Goal: Task Accomplishment & Management: Complete application form

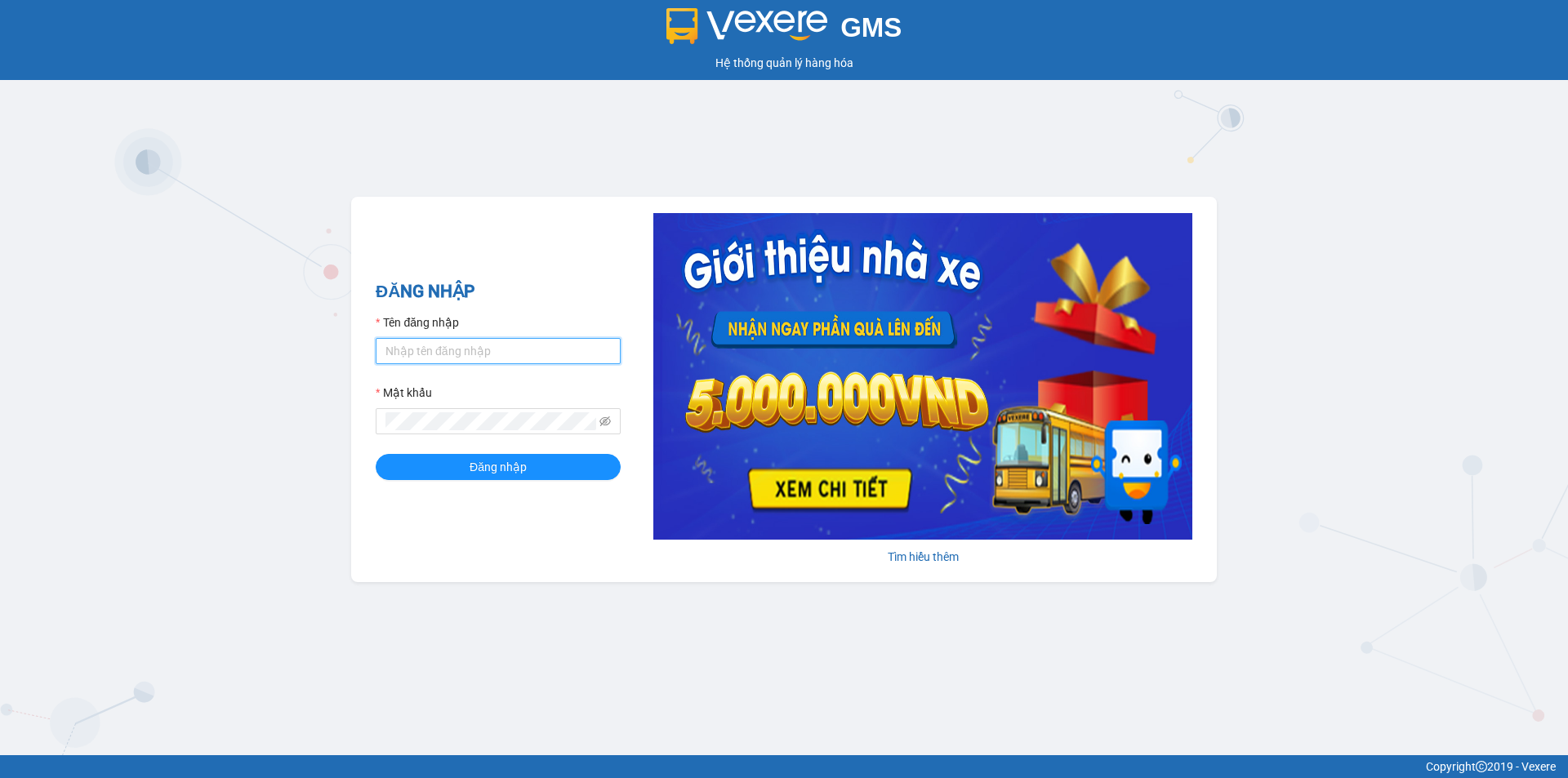
click at [456, 348] on input "Tên đăng nhập" at bounding box center [498, 351] width 245 height 27
type input "quocan.tienoanh"
click at [376, 454] on button "Đăng nhập" at bounding box center [498, 467] width 245 height 27
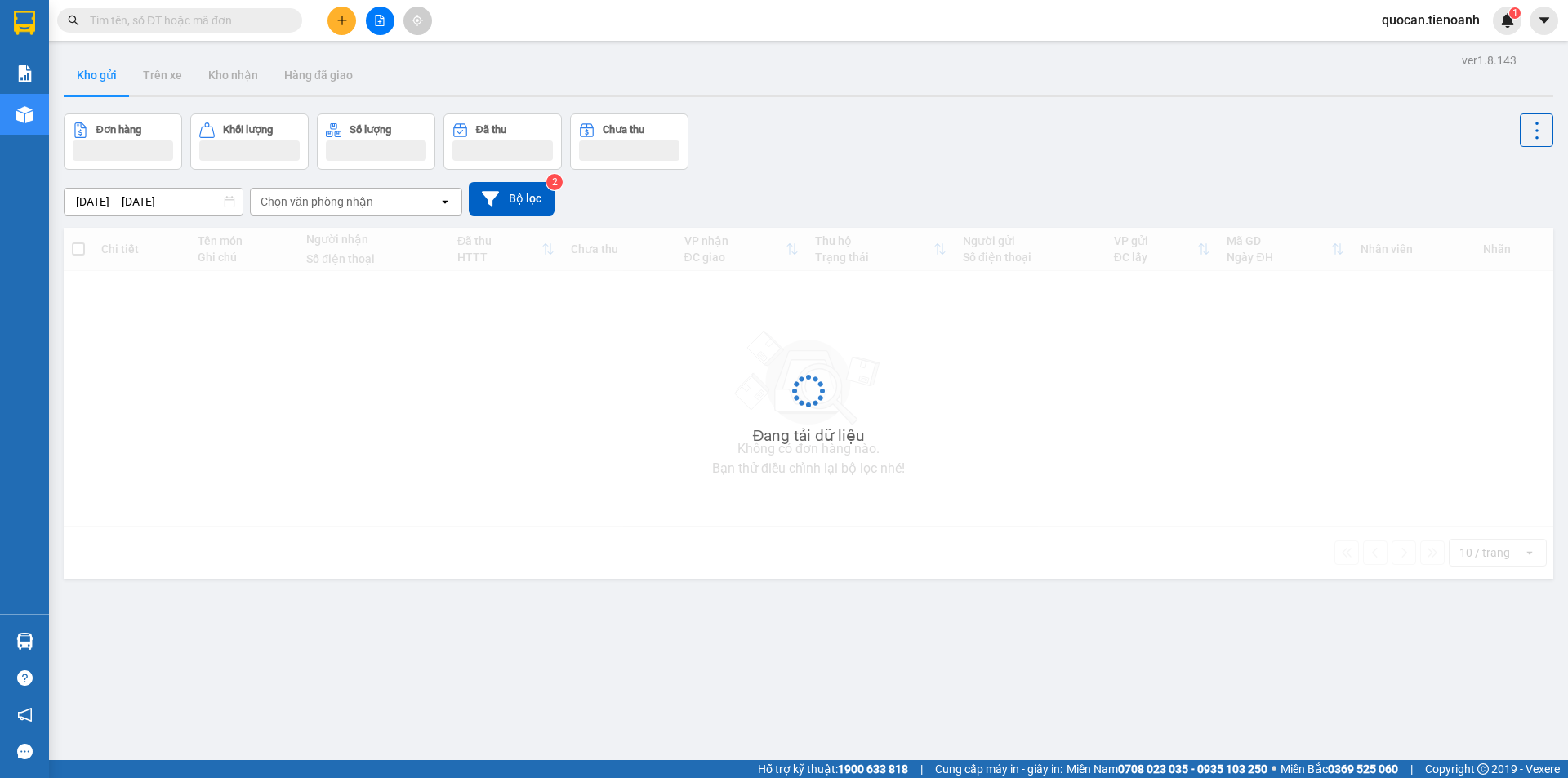
click at [186, 20] on input "text" at bounding box center [187, 20] width 193 height 18
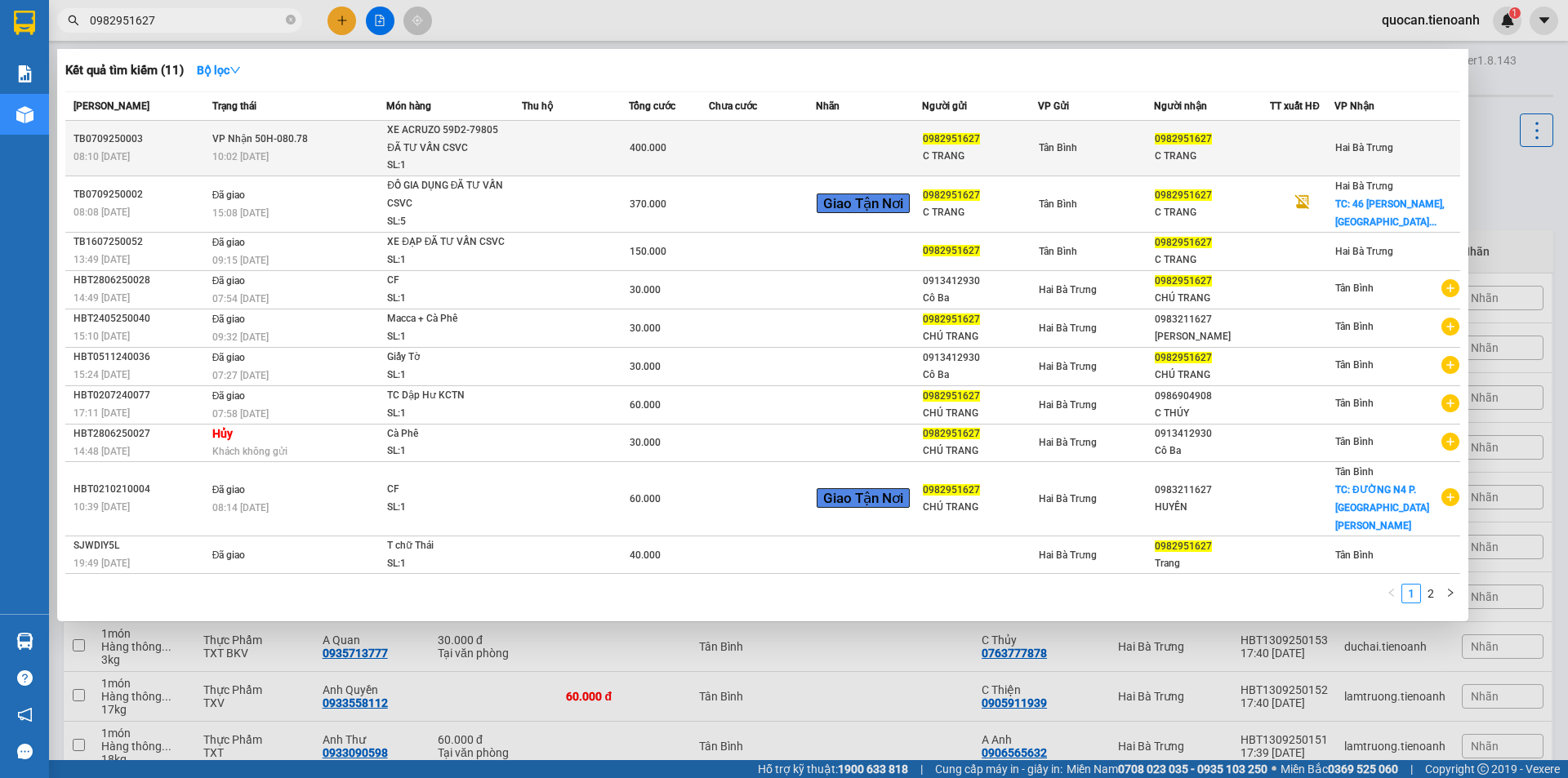
type input "0982951627"
click at [563, 149] on td at bounding box center [575, 149] width 107 height 56
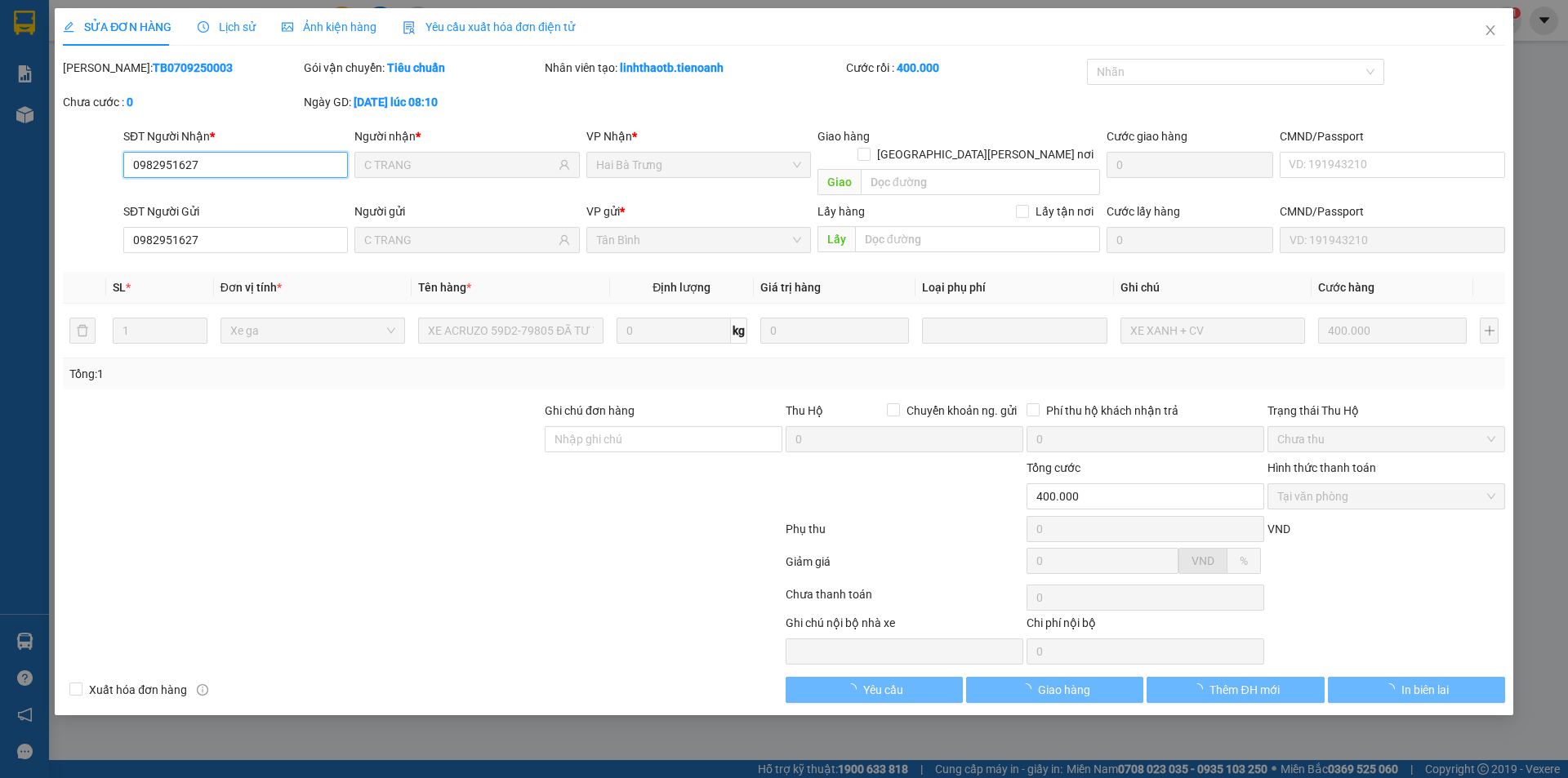
type input "0982951627"
type input "C TRANG"
type input "0982951627"
type input "C TRANG"
type input "400.000"
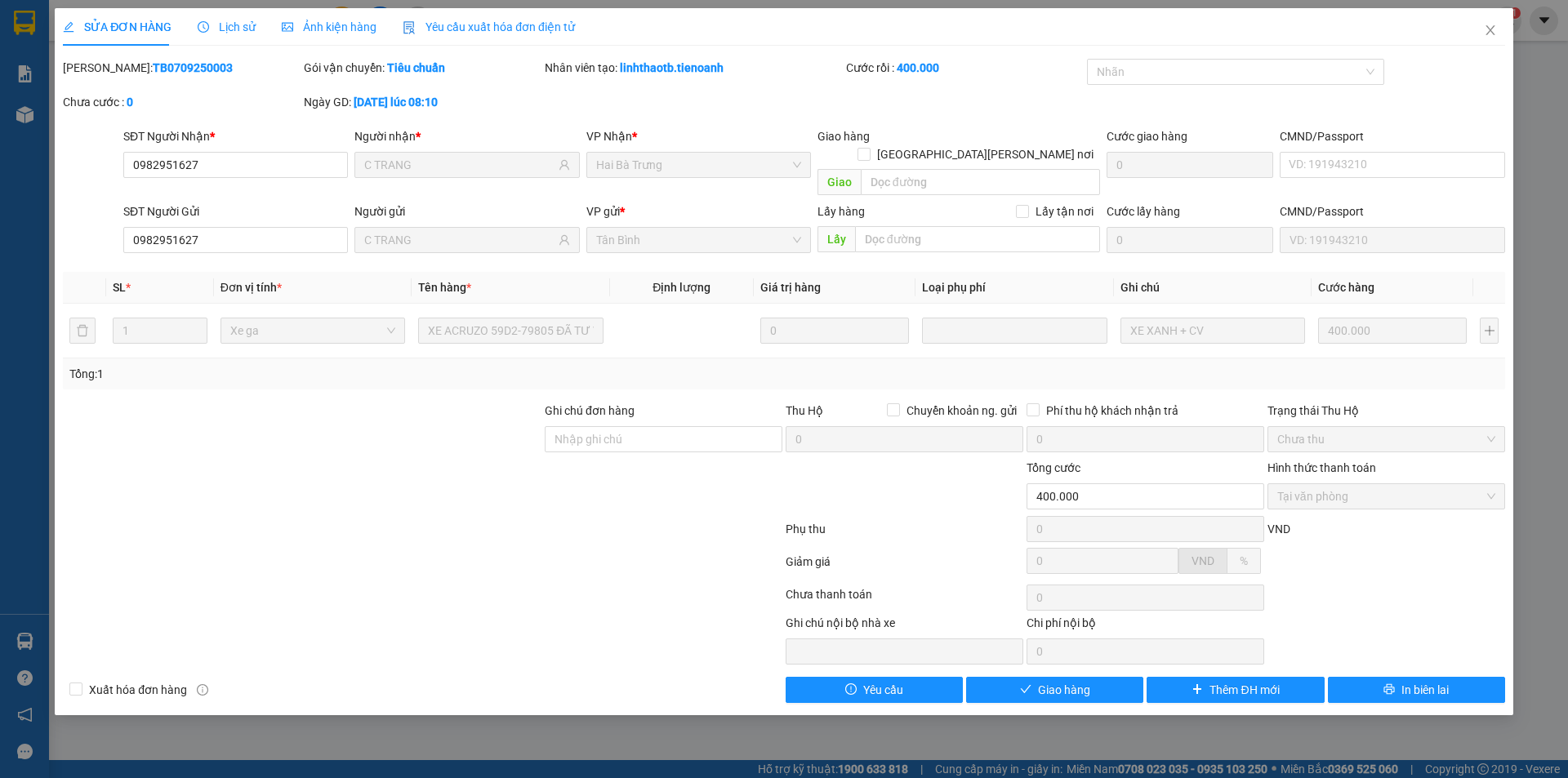
click at [233, 27] on span "Lịch sử" at bounding box center [226, 27] width 58 height 13
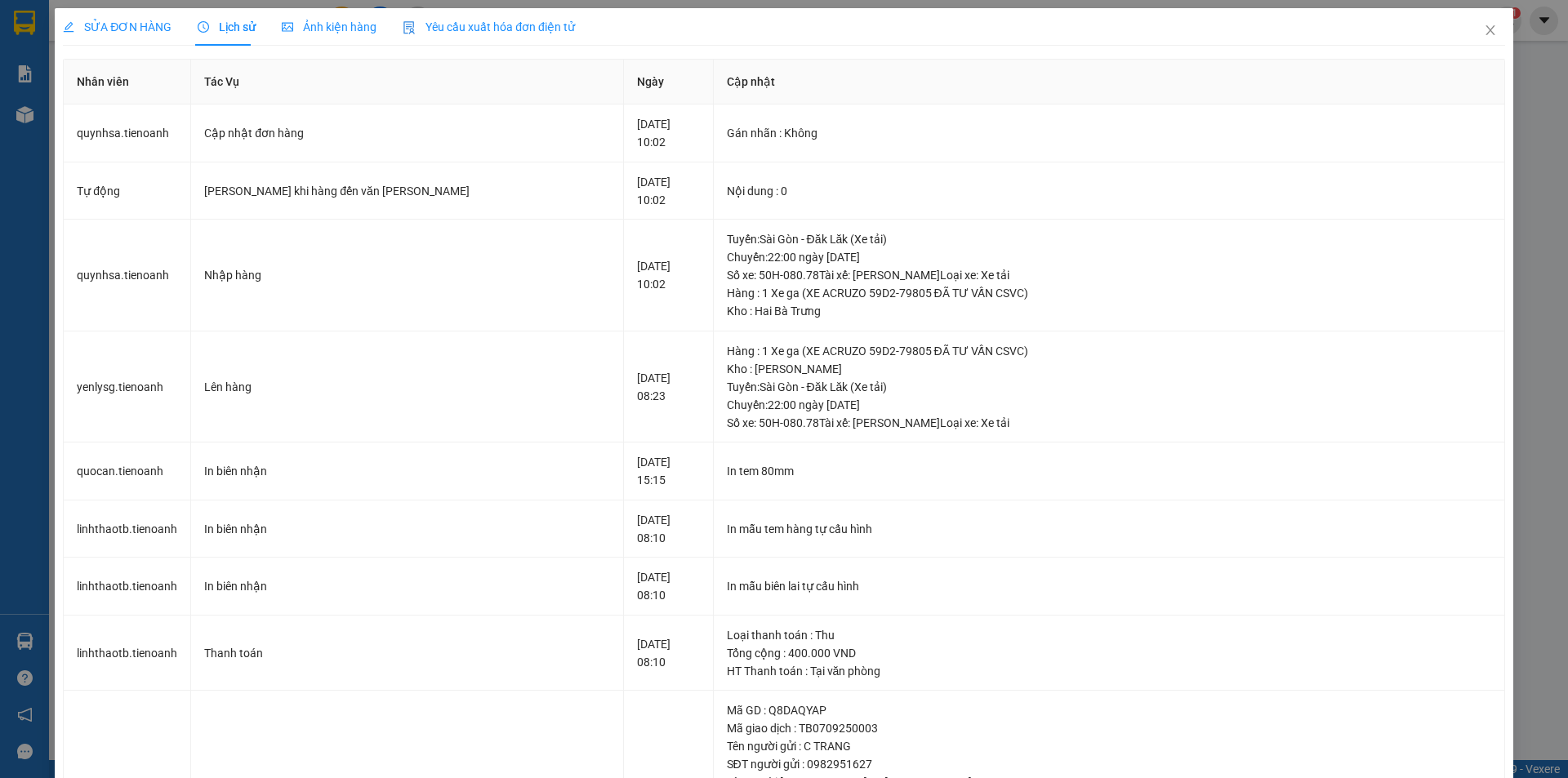
click at [755, 74] on th "Cập nhật" at bounding box center [1109, 81] width 792 height 45
click at [755, 22] on span "Close" at bounding box center [1490, 31] width 46 height 46
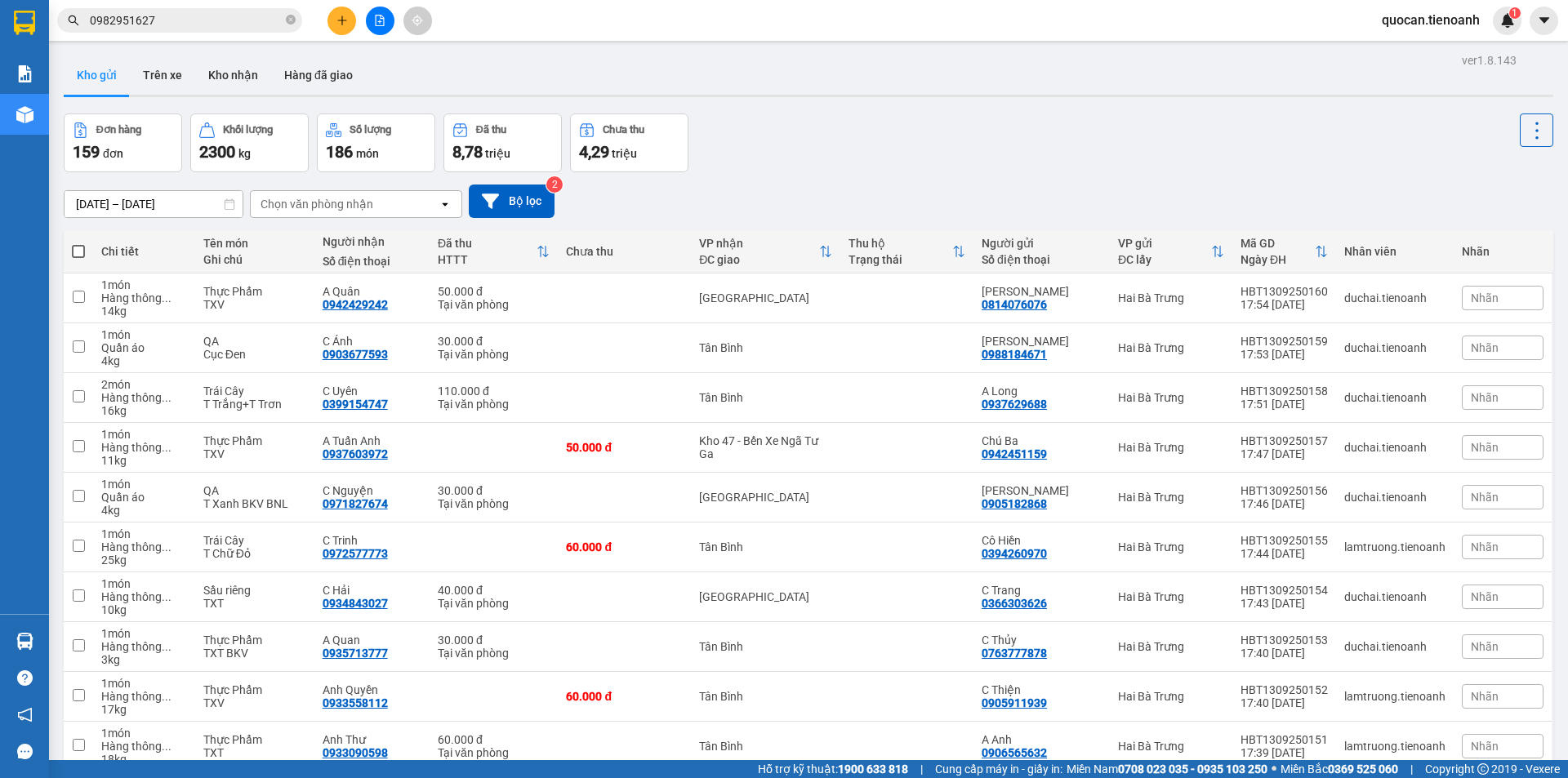
click at [205, 27] on input "0982951627" at bounding box center [187, 20] width 193 height 18
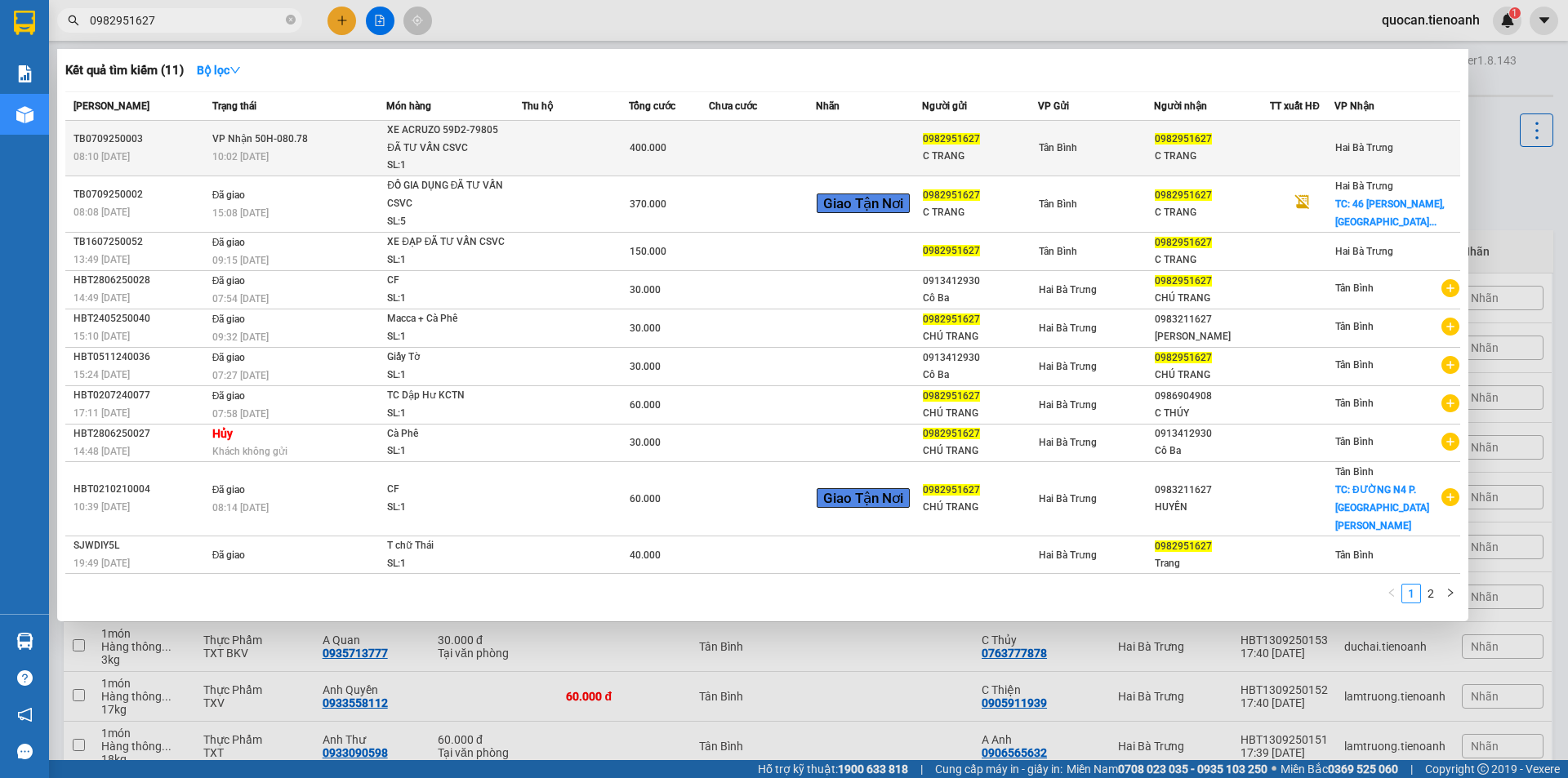
click at [228, 164] on div "10:02 - 12/09" at bounding box center [299, 156] width 173 height 18
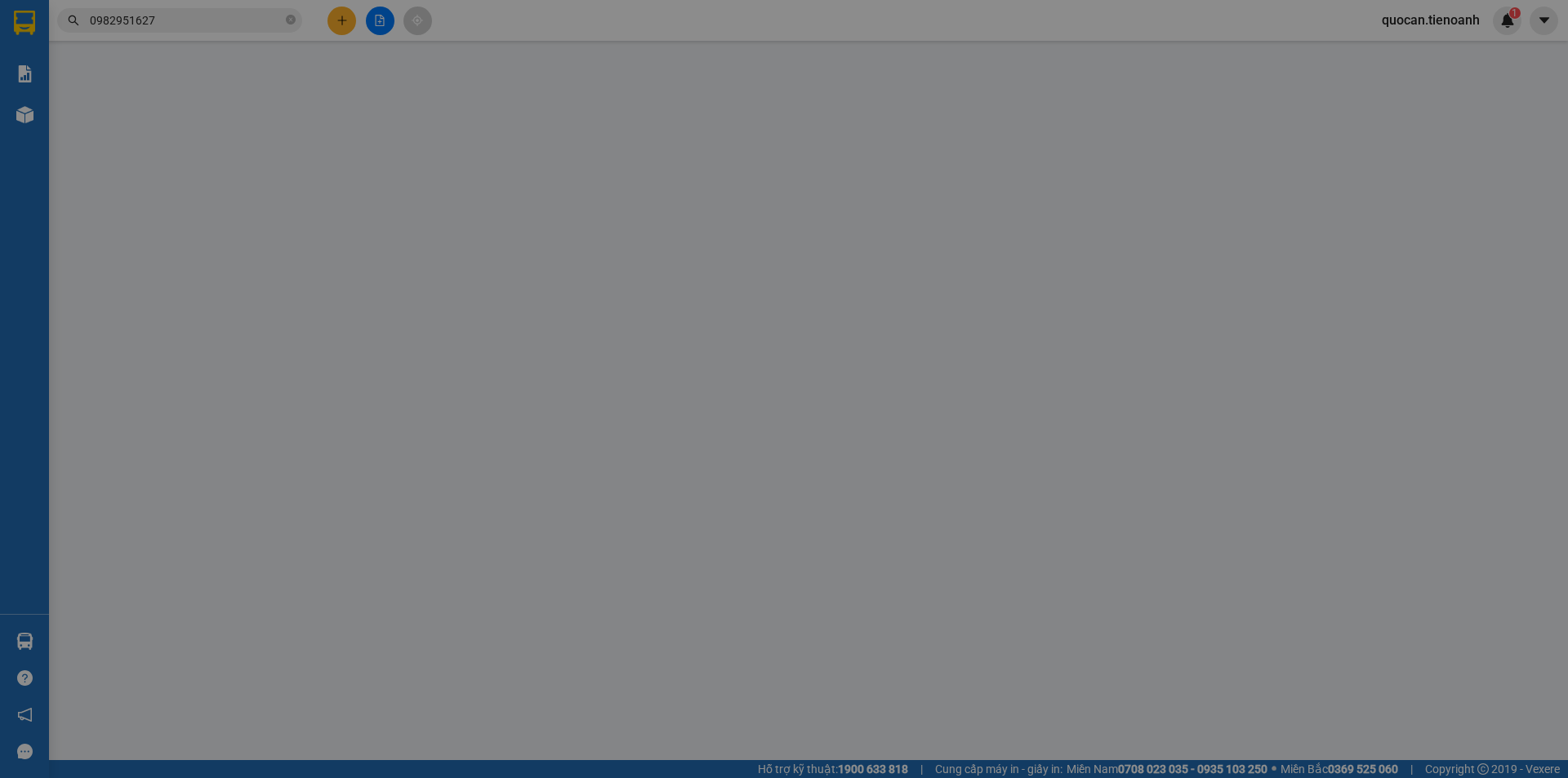
type input "0982951627"
type input "C TRANG"
type input "0982951627"
type input "C TRANG"
type input "400.000"
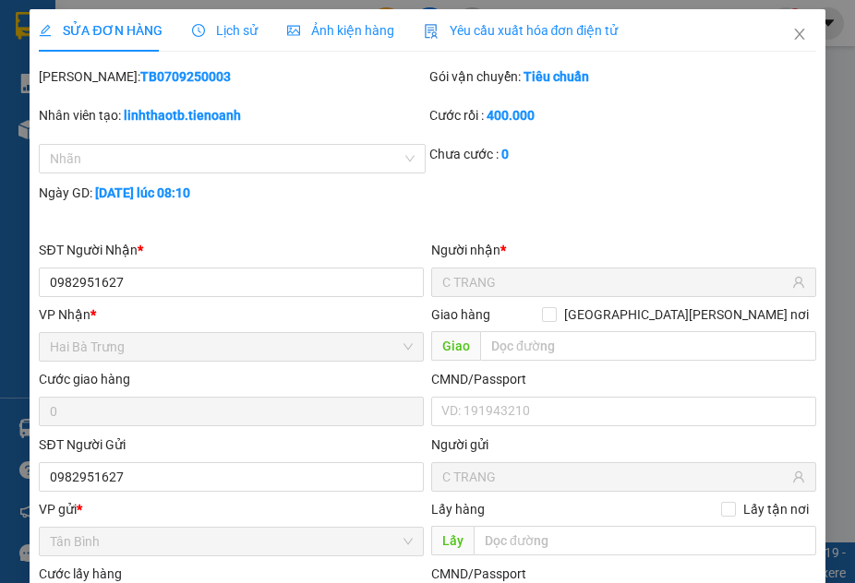
click at [158, 221] on div "Ngày GD: 07-09-2025 lúc 08:10" at bounding box center [232, 202] width 391 height 39
click at [229, 30] on span "Lịch sử" at bounding box center [225, 30] width 66 height 15
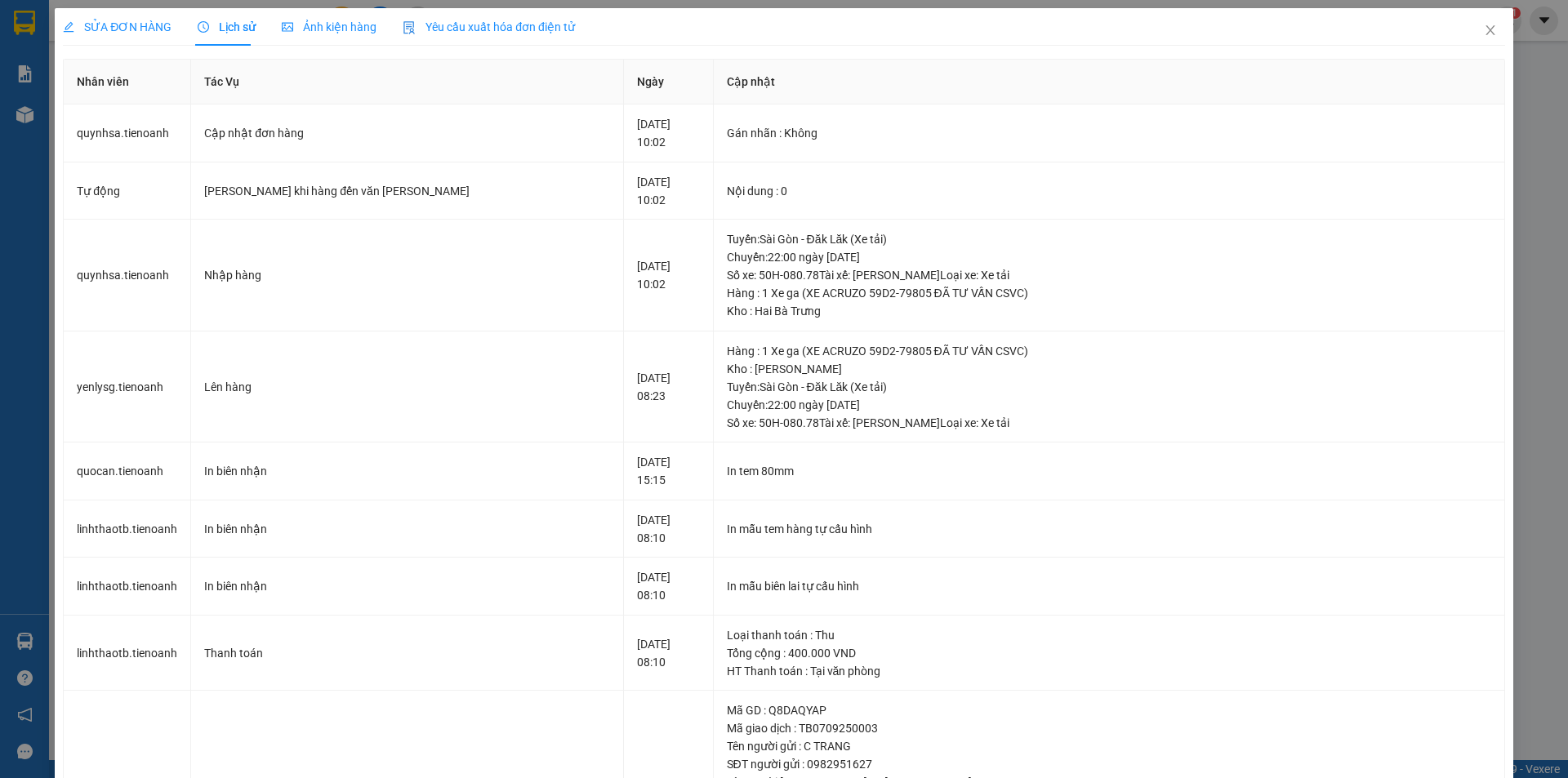
drag, startPoint x: 124, startPoint y: 42, endPoint x: 428, endPoint y: 164, distance: 327.6
click at [123, 42] on div "SỬA ĐƠN HÀNG" at bounding box center [117, 27] width 109 height 37
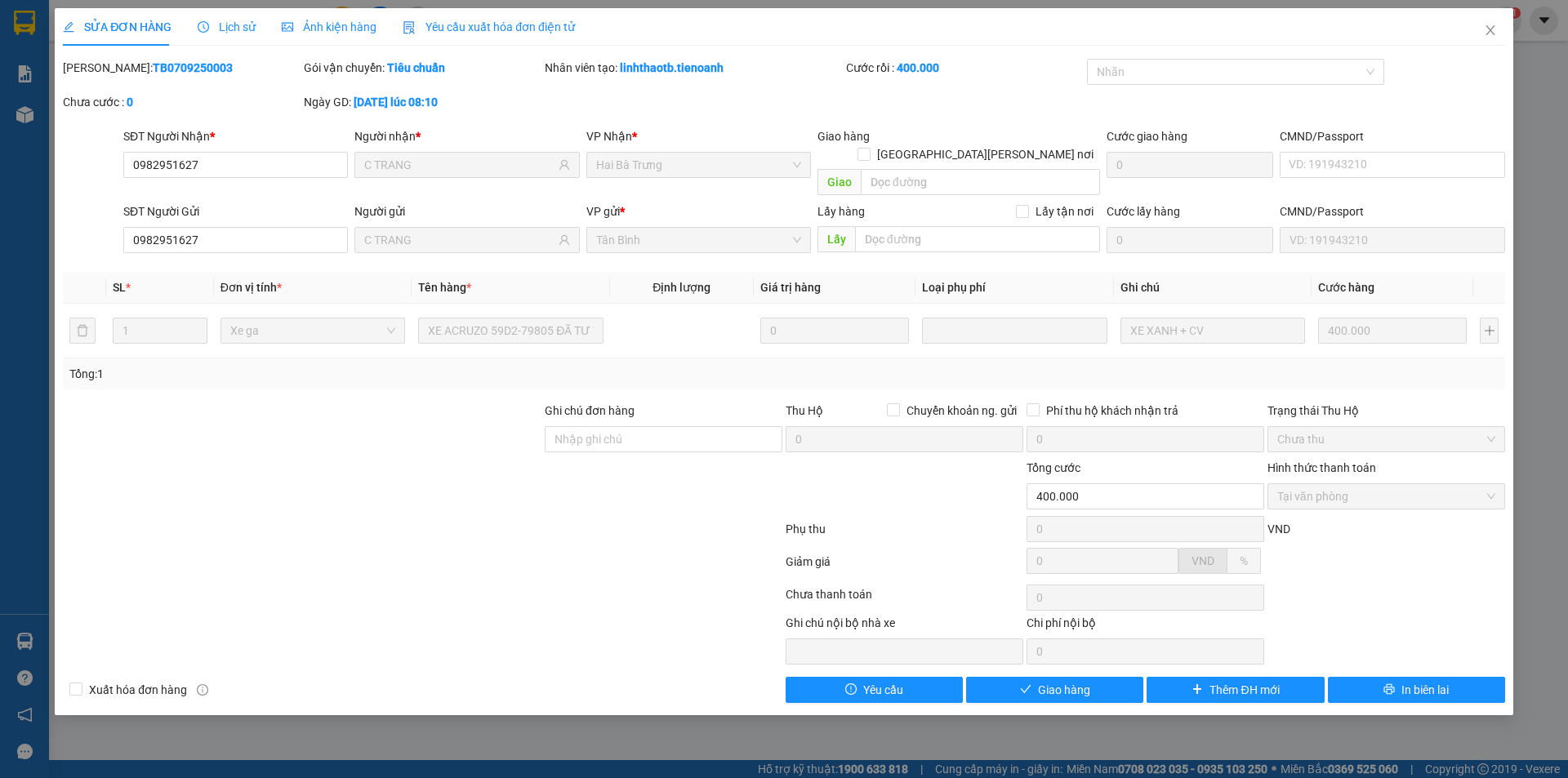
click at [211, 36] on div "Lịch sử" at bounding box center [226, 27] width 58 height 37
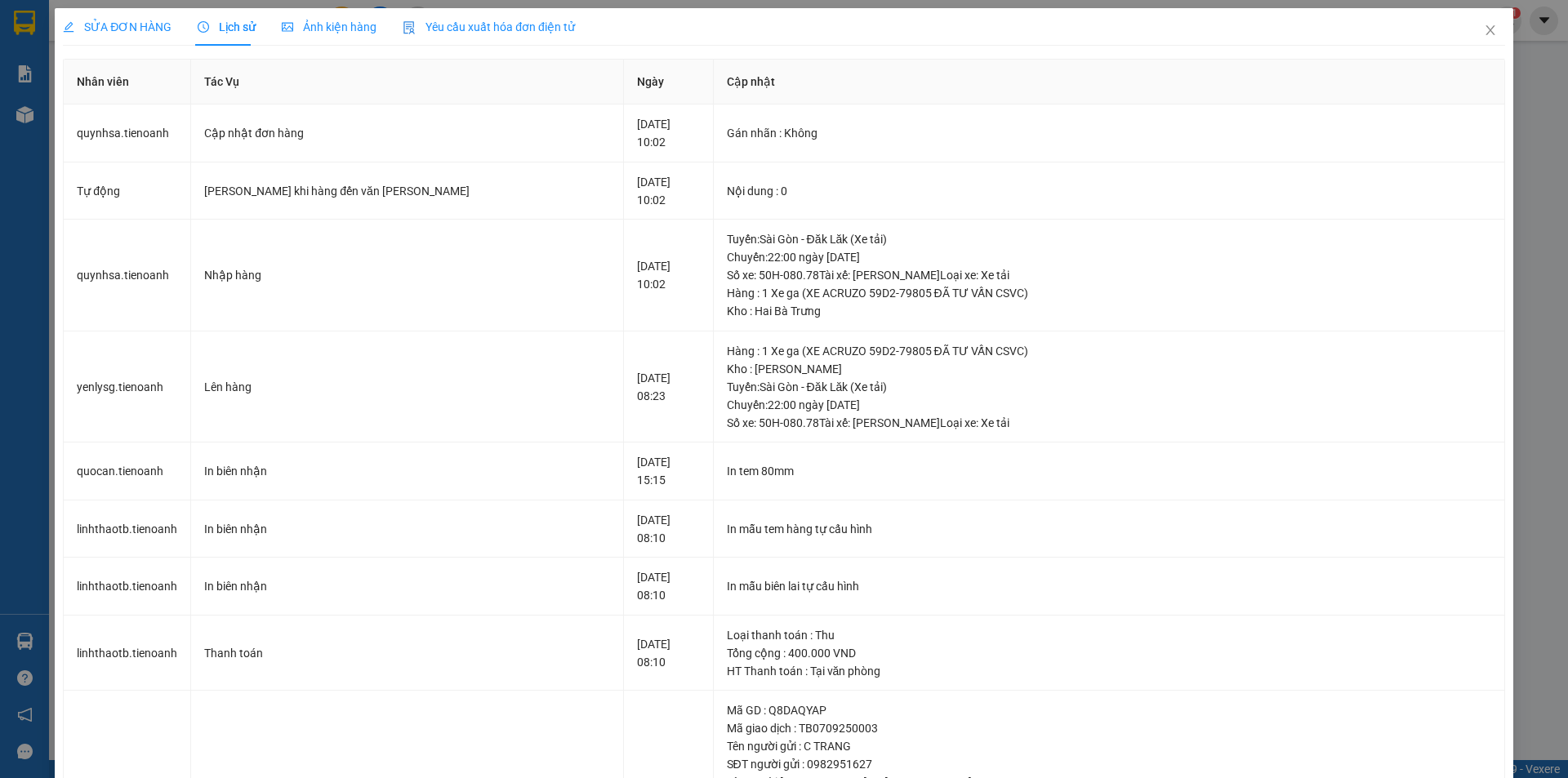
click at [334, 37] on div "Ảnh kiện hàng" at bounding box center [329, 27] width 95 height 37
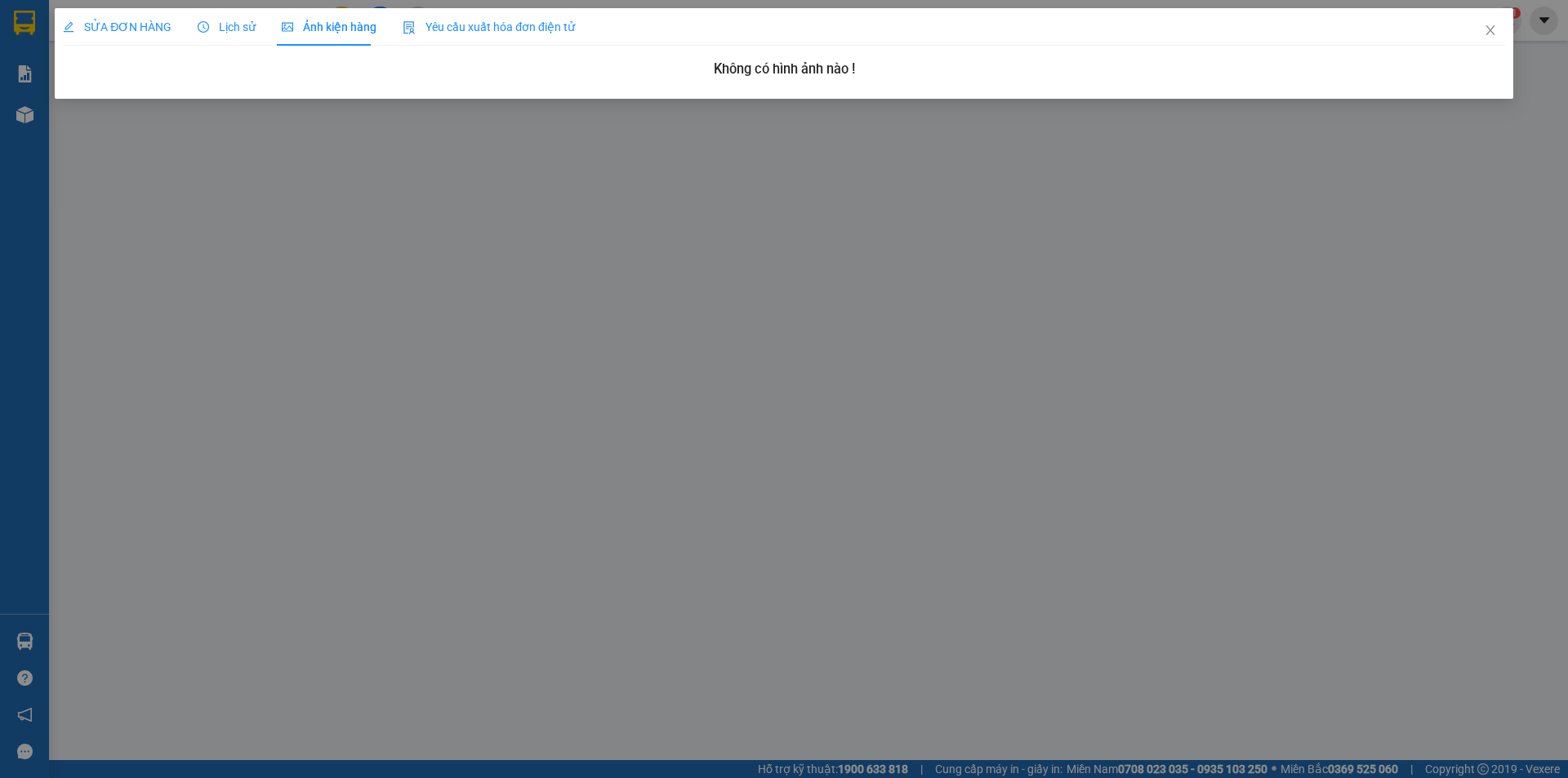
click at [250, 33] on span "Lịch sử" at bounding box center [226, 27] width 58 height 13
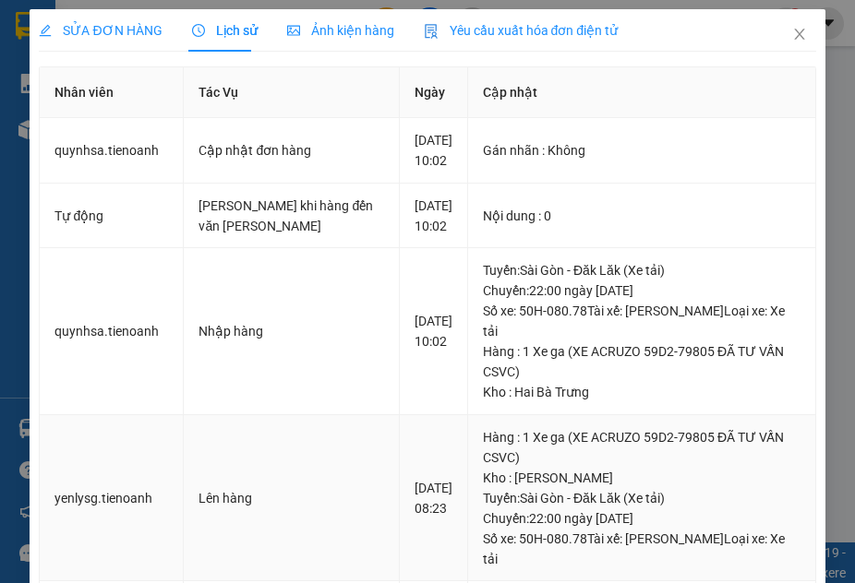
click at [502, 456] on div "Hàng : 1 Xe ga (XE ACRUZO 59D2-79805 ĐÃ TƯ VẤN CSVC)" at bounding box center [642, 447] width 318 height 41
click at [59, 42] on div "SỬA ĐƠN HÀNG" at bounding box center [100, 30] width 123 height 42
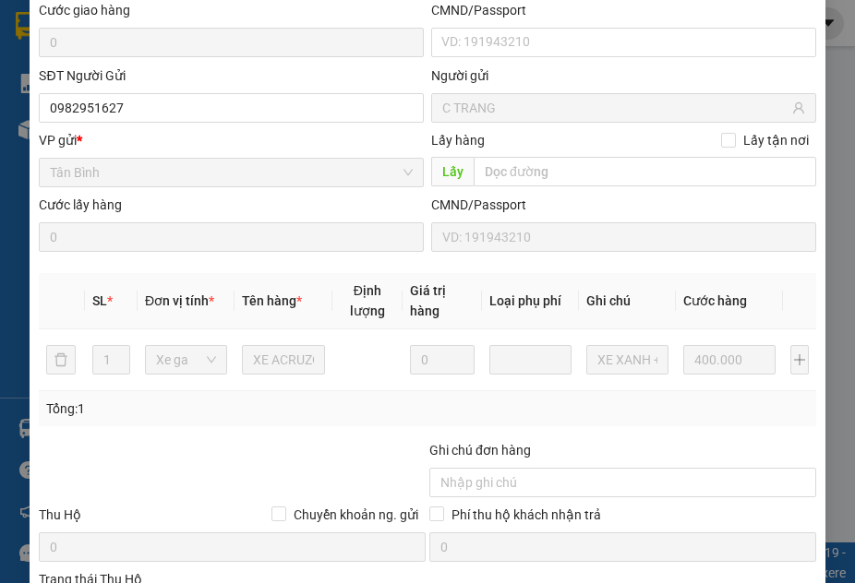
scroll to position [462, 0]
